Goal: Task Accomplishment & Management: Manage account settings

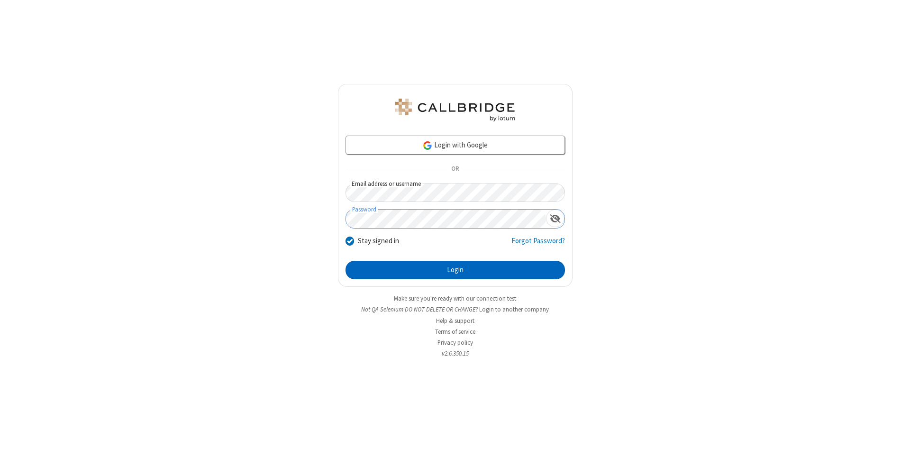
click at [455, 270] on button "Login" at bounding box center [454, 270] width 219 height 19
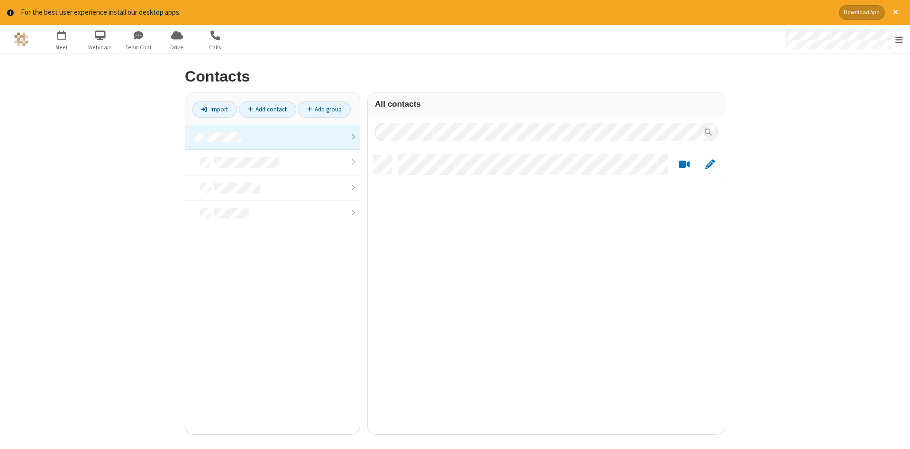
click at [272, 137] on link at bounding box center [272, 138] width 174 height 26
click at [267, 109] on link "Add contact" at bounding box center [267, 109] width 57 height 16
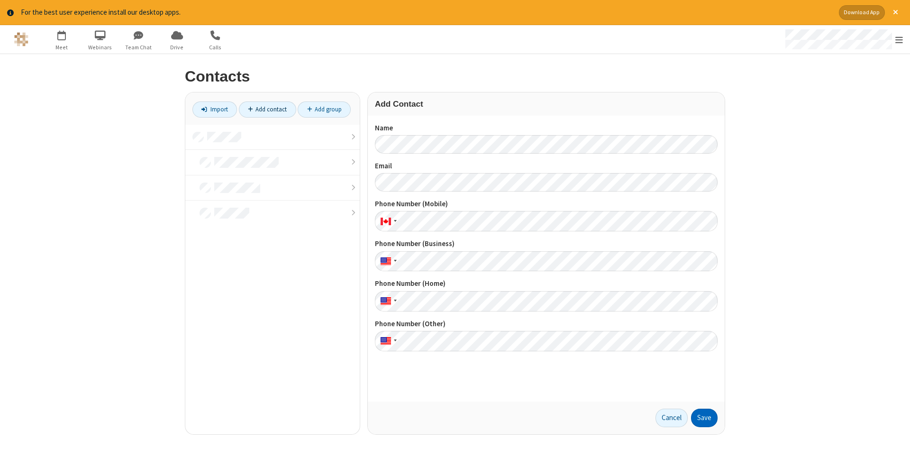
click at [704, 417] on button "Save" at bounding box center [704, 417] width 27 height 19
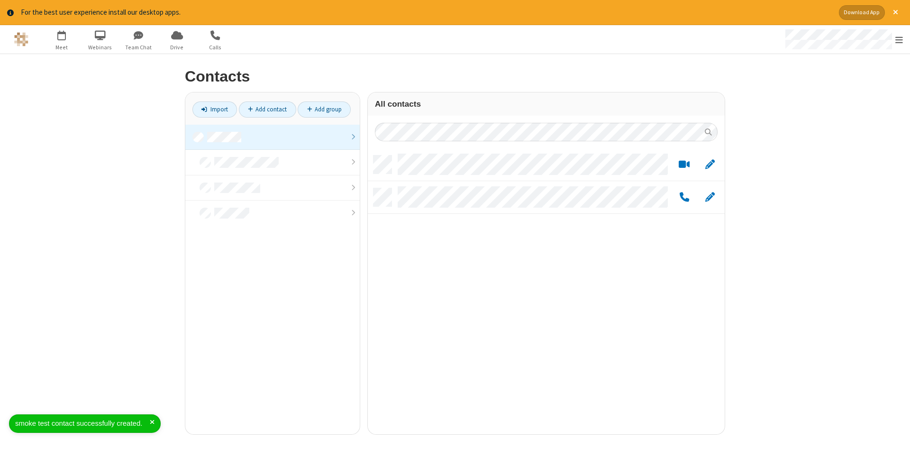
scroll to position [286, 357]
